Goal: Contribute content

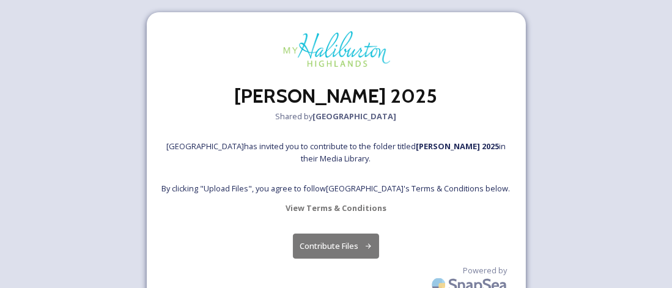
click at [307, 240] on button "Contribute Files" at bounding box center [336, 246] width 86 height 25
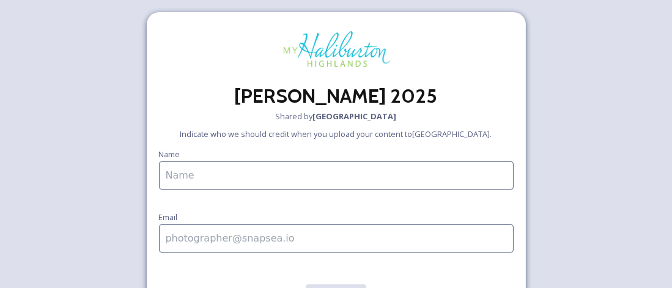
click at [322, 177] on input at bounding box center [336, 175] width 355 height 28
click at [624, 89] on div "[PERSON_NAME] 2025 Shared by Haliburton Highlands Indicate who we should credit…" at bounding box center [336, 186] width 672 height 373
click at [653, 83] on div "[PERSON_NAME] 2025 Shared by Haliburton Highlands Indicate who we should credit…" at bounding box center [336, 186] width 672 height 373
click at [662, 81] on div "[PERSON_NAME] 2025 Shared by Haliburton Highlands Indicate who we should credit…" at bounding box center [336, 186] width 672 height 373
click at [643, 83] on div "[PERSON_NAME] 2025 Shared by Haliburton Highlands Indicate who we should credit…" at bounding box center [336, 186] width 672 height 373
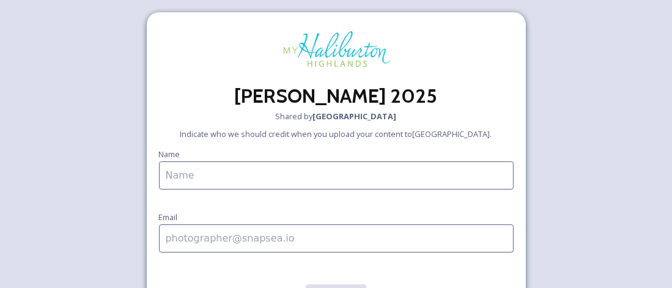
click at [281, 178] on input at bounding box center [336, 175] width 355 height 28
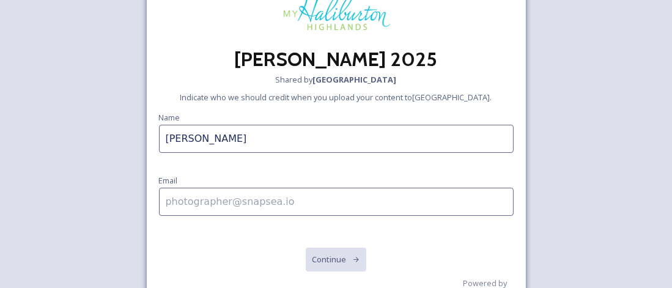
scroll to position [83, 0]
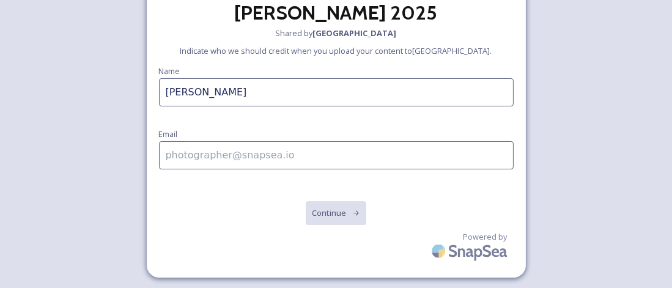
type input "[PERSON_NAME]"
click at [261, 157] on input at bounding box center [336, 155] width 355 height 28
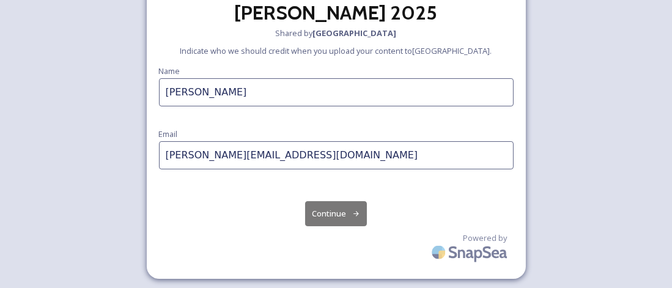
type input "[PERSON_NAME][EMAIL_ADDRESS][DOMAIN_NAME]"
click at [328, 204] on button "Continue" at bounding box center [336, 213] width 62 height 25
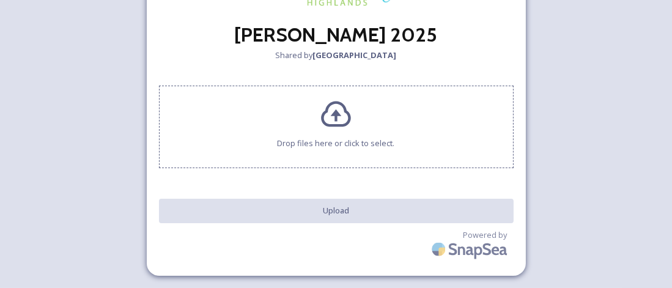
scroll to position [60, 0]
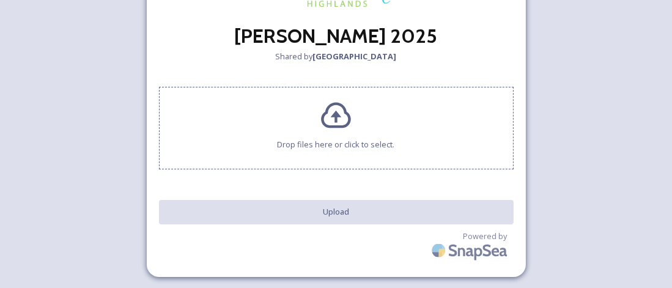
click at [337, 119] on icon at bounding box center [336, 116] width 30 height 26
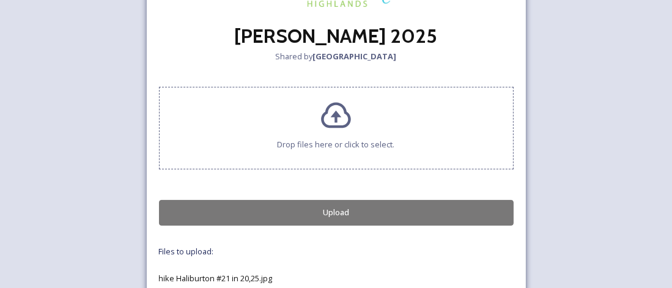
click at [406, 211] on button "Upload" at bounding box center [336, 212] width 355 height 25
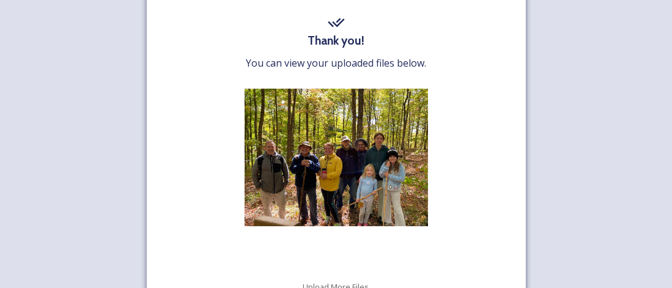
scroll to position [74, 0]
